Goal: Task Accomplishment & Management: Manage account settings

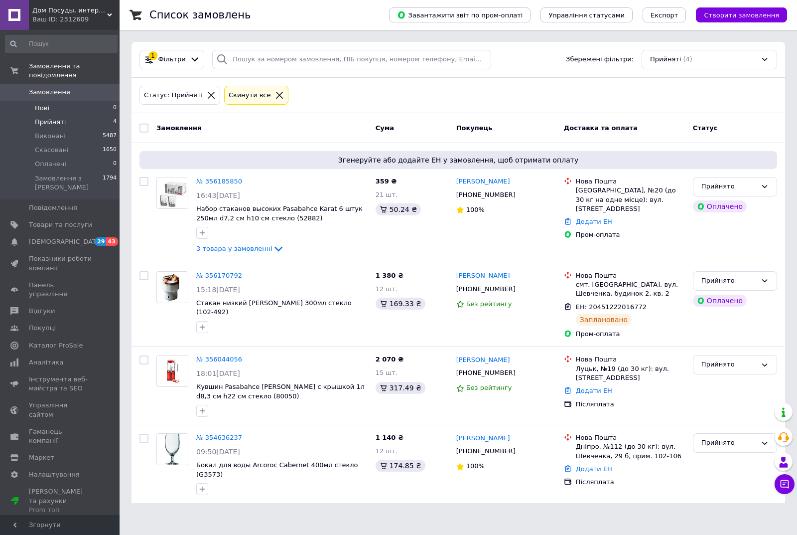
click at [41, 104] on span "Нові" at bounding box center [42, 108] width 14 height 9
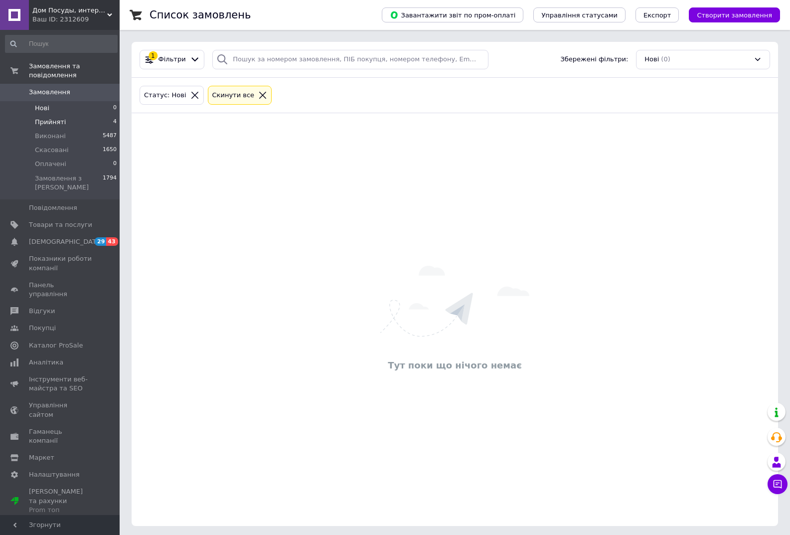
click at [53, 118] on span "Прийняті" at bounding box center [50, 122] width 31 height 9
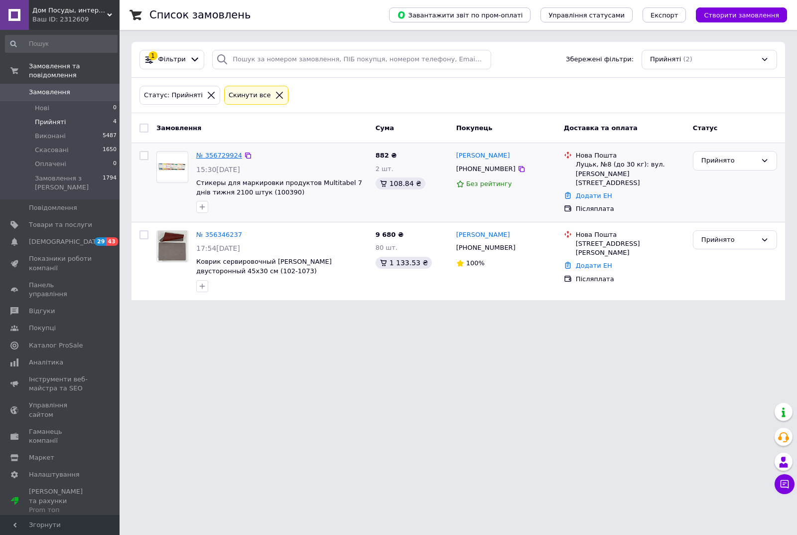
click at [217, 155] on link "№ 356729924" at bounding box center [219, 154] width 46 height 7
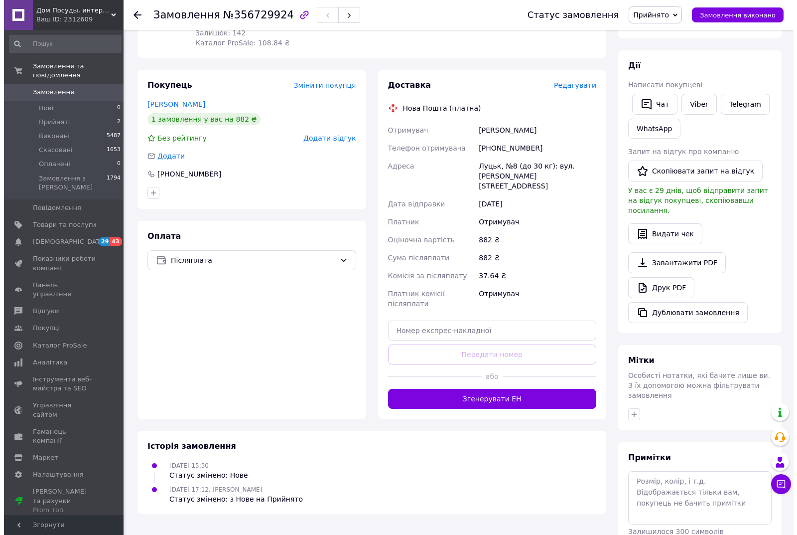
scroll to position [149, 0]
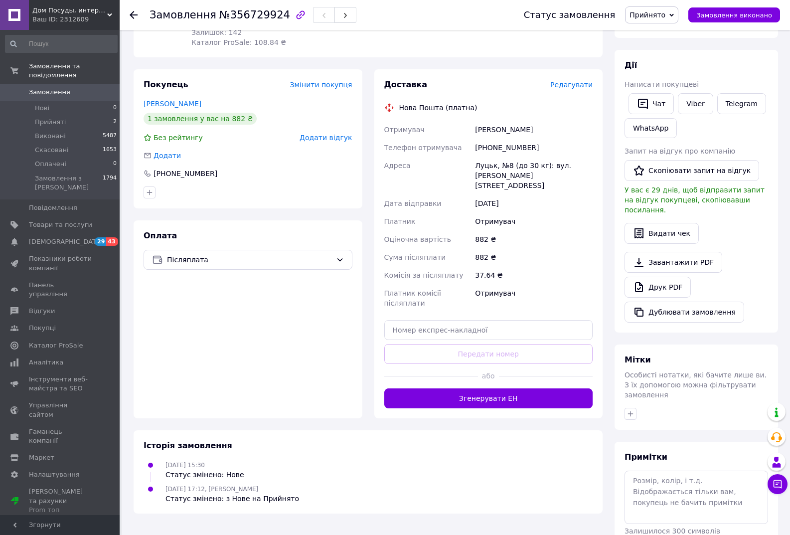
click at [568, 86] on span "Редагувати" at bounding box center [571, 85] width 42 height 8
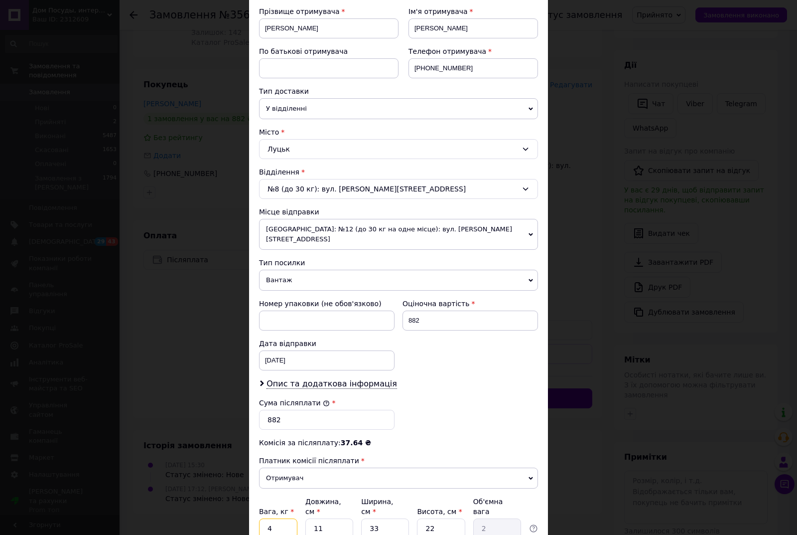
click at [274, 518] on input "4" at bounding box center [278, 528] width 38 height 20
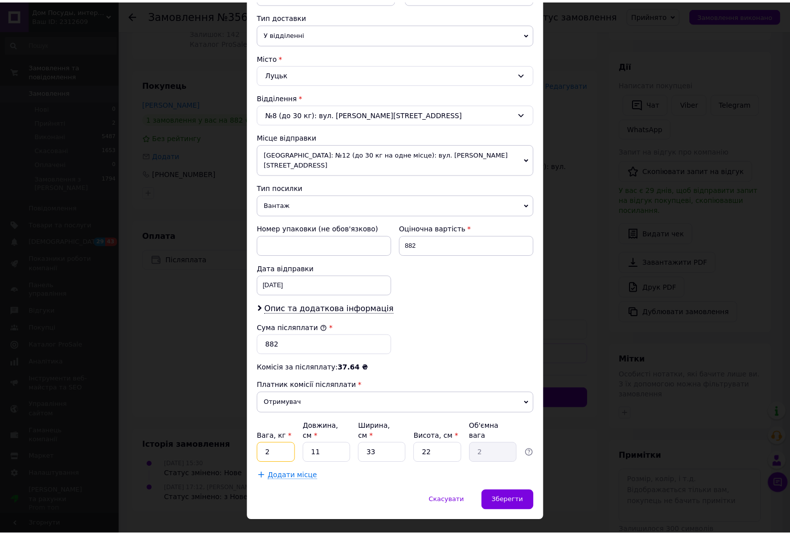
scroll to position [226, 0]
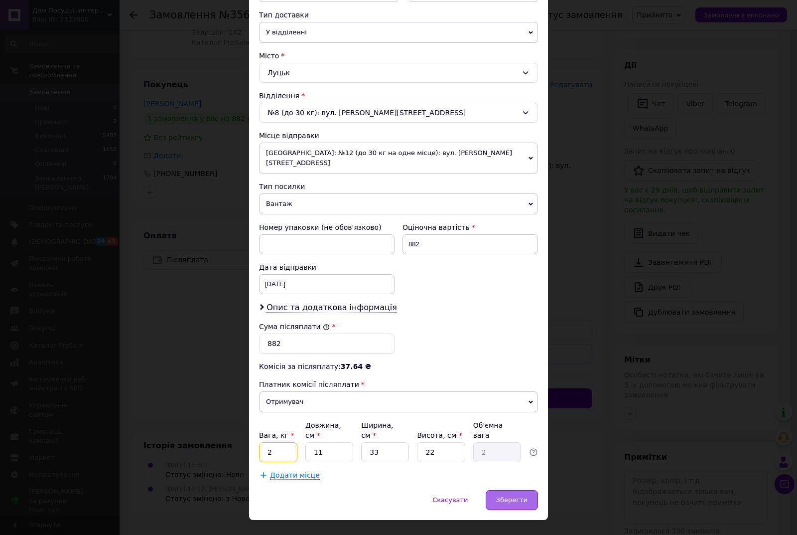
type input "2"
click at [517, 490] on div "Зберегти" at bounding box center [512, 500] width 52 height 20
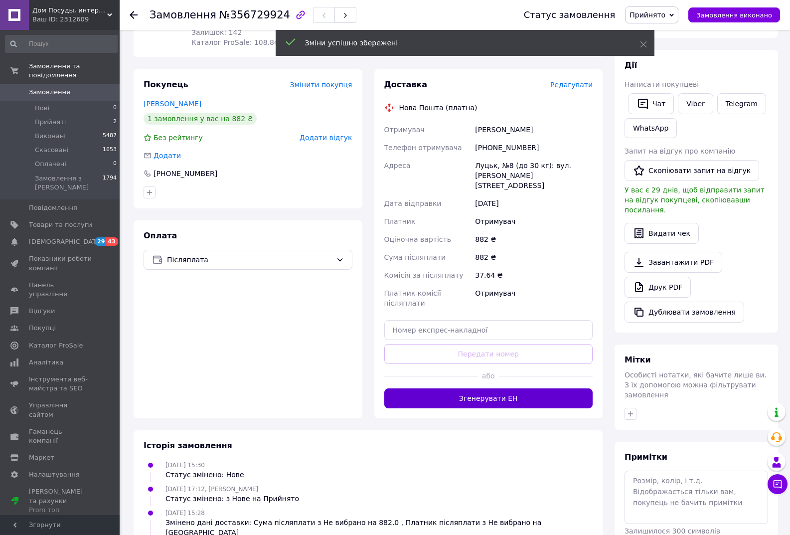
click at [482, 388] on button "Згенерувати ЕН" at bounding box center [488, 398] width 209 height 20
